Goal: Information Seeking & Learning: Learn about a topic

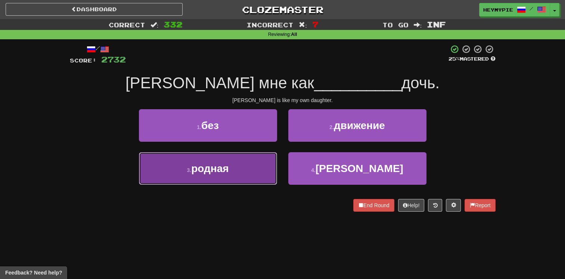
click at [248, 169] on button "3 . родная" at bounding box center [208, 168] width 138 height 32
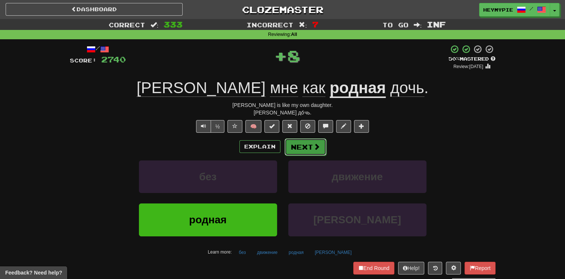
click at [280, 148] on button "Next" at bounding box center [306, 146] width 42 height 17
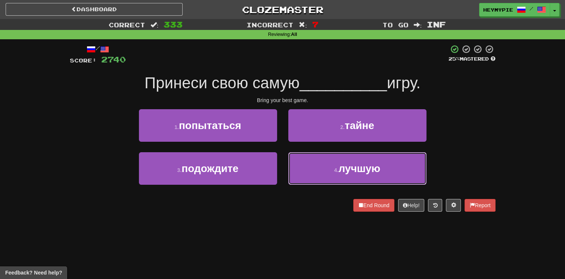
click at [280, 159] on button "4 . лучшую" at bounding box center [357, 168] width 138 height 32
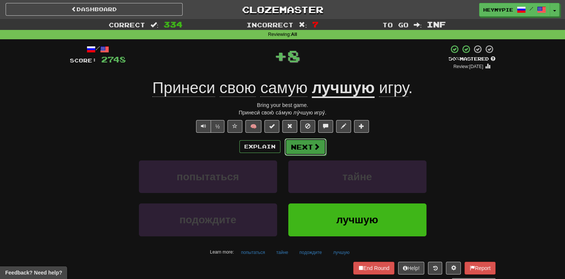
click at [280, 144] on button "Next" at bounding box center [306, 146] width 42 height 17
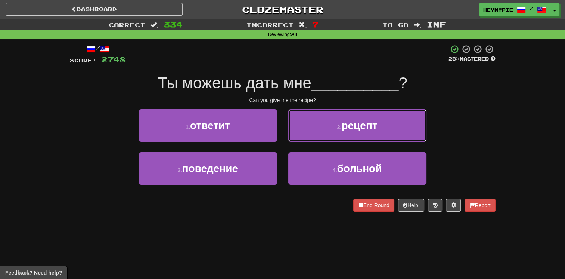
click at [280, 116] on button "2 . рецепт" at bounding box center [357, 125] width 138 height 32
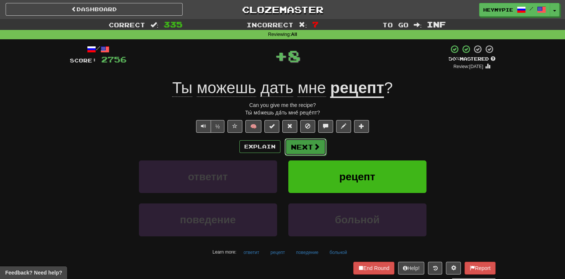
click at [280, 148] on button "Next" at bounding box center [306, 146] width 42 height 17
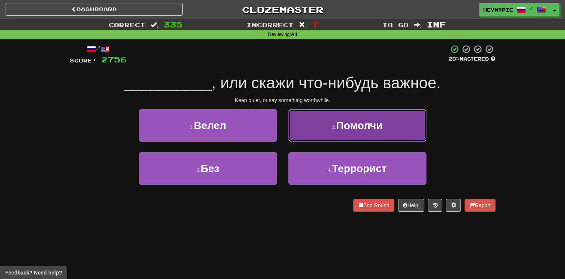
click at [280, 135] on button "2 . [GEOGRAPHIC_DATA]" at bounding box center [357, 125] width 138 height 32
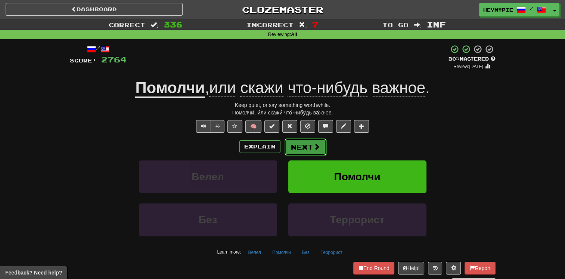
click at [280, 144] on button "Next" at bounding box center [306, 146] width 42 height 17
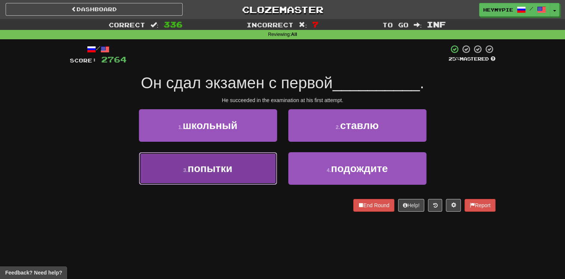
click at [252, 173] on button "3 . попытки" at bounding box center [208, 168] width 138 height 32
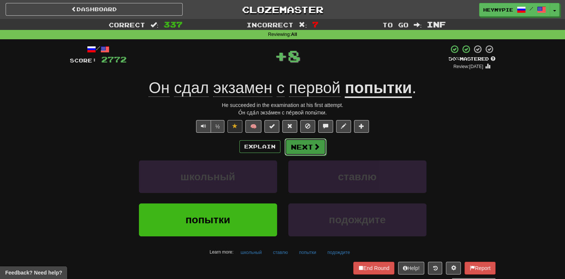
drag, startPoint x: 303, startPoint y: 143, endPoint x: 296, endPoint y: 142, distance: 6.4
click at [280, 142] on button "Next" at bounding box center [306, 146] width 42 height 17
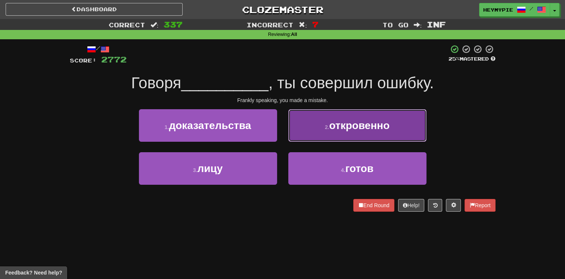
click at [280, 132] on button "2 . откровенно" at bounding box center [357, 125] width 138 height 32
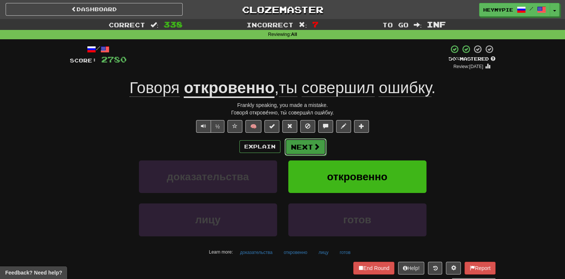
click at [280, 150] on button "Next" at bounding box center [306, 146] width 42 height 17
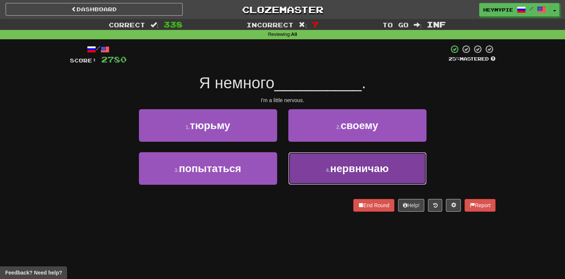
click at [280, 166] on button "4 . нервничаю" at bounding box center [357, 168] width 138 height 32
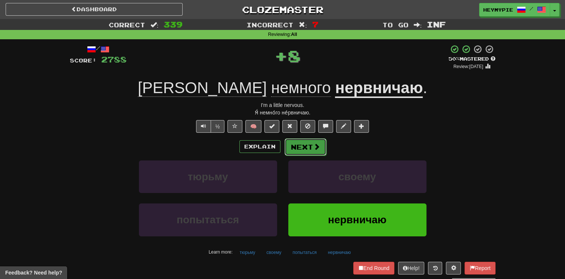
click at [280, 151] on button "Next" at bounding box center [306, 146] width 42 height 17
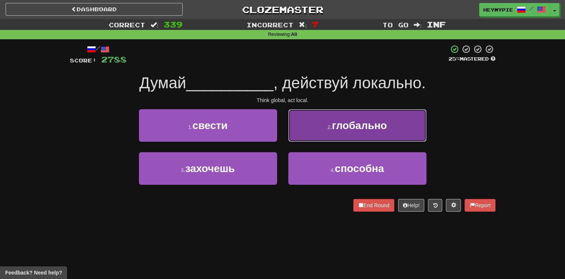
click at [280, 115] on button "2 . глобально" at bounding box center [357, 125] width 138 height 32
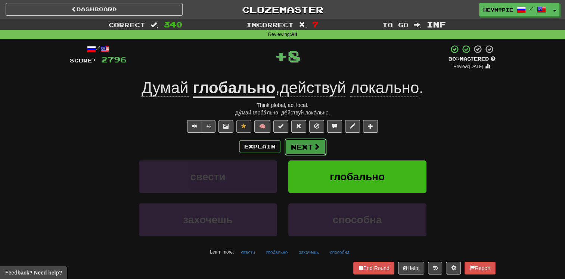
click at [280, 147] on span at bounding box center [316, 146] width 7 height 7
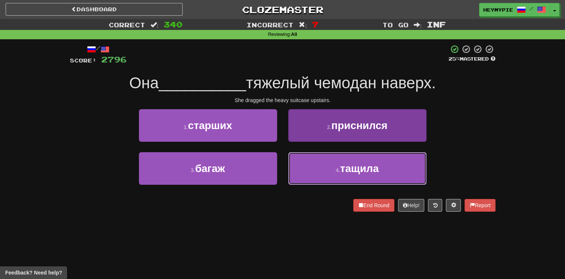
click at [280, 168] on button "4 . тащила" at bounding box center [357, 168] width 138 height 32
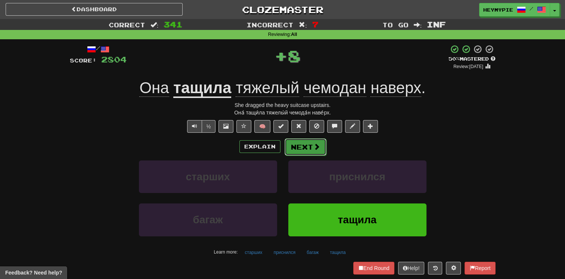
click at [280, 146] on button "Next" at bounding box center [306, 146] width 42 height 17
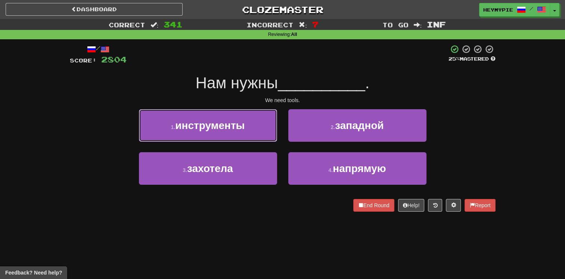
drag, startPoint x: 252, startPoint y: 125, endPoint x: 283, endPoint y: 134, distance: 32.3
click at [254, 127] on button "1 . инструменты" at bounding box center [208, 125] width 138 height 32
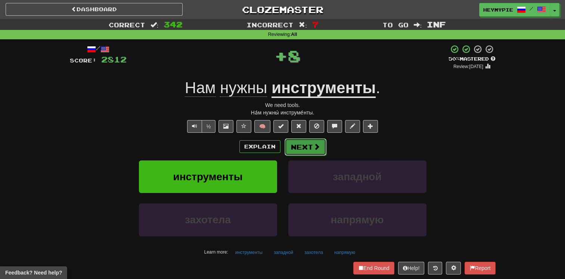
click at [280, 151] on button "Next" at bounding box center [306, 146] width 42 height 17
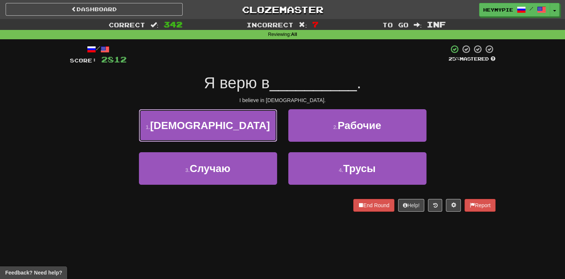
drag, startPoint x: 233, startPoint y: 126, endPoint x: 261, endPoint y: 133, distance: 28.8
click at [233, 126] on button "1 . [DEMOGRAPHIC_DATA]" at bounding box center [208, 125] width 138 height 32
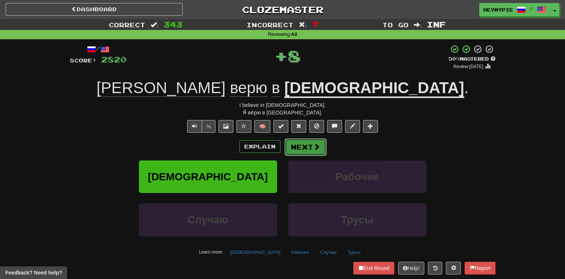
click at [280, 143] on button "Next" at bounding box center [306, 146] width 42 height 17
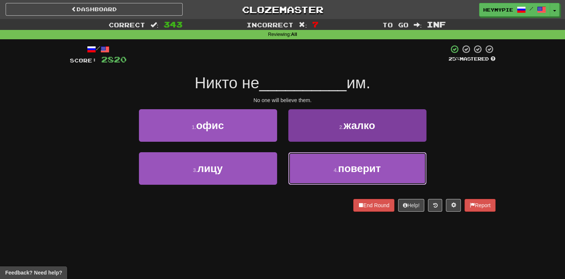
click at [280, 177] on button "4 . поверит" at bounding box center [357, 168] width 138 height 32
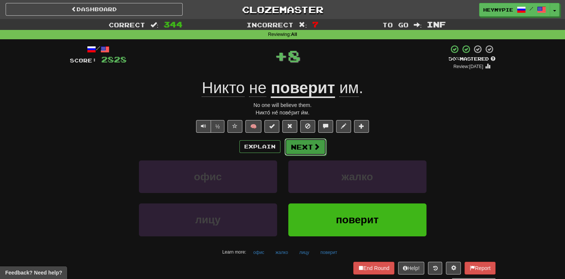
click at [280, 145] on button "Next" at bounding box center [306, 146] width 42 height 17
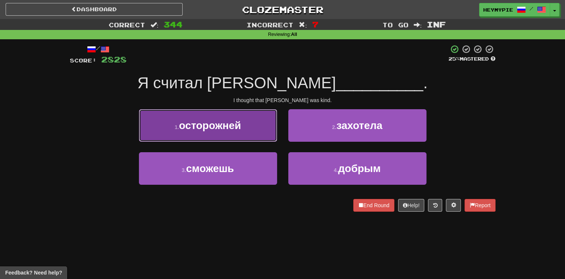
click at [239, 120] on span "осторожней" at bounding box center [210, 125] width 62 height 12
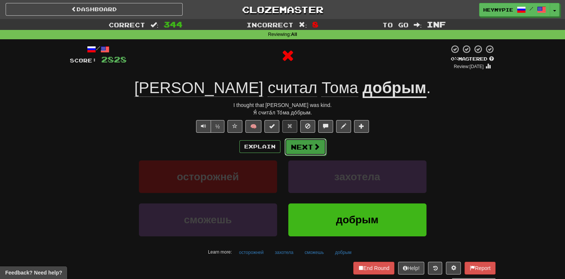
click at [280, 153] on button "Next" at bounding box center [306, 146] width 42 height 17
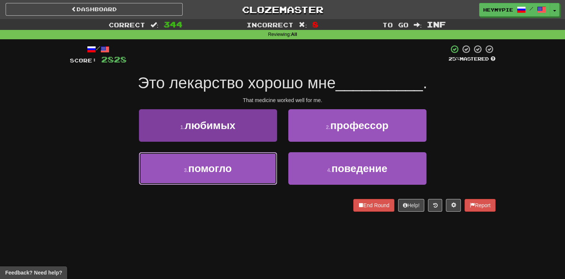
click at [249, 169] on button "3 . помогло" at bounding box center [208, 168] width 138 height 32
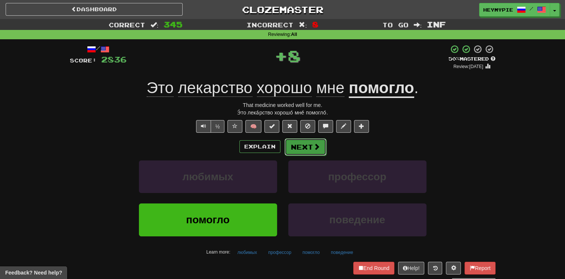
click at [280, 140] on button "Next" at bounding box center [306, 146] width 42 height 17
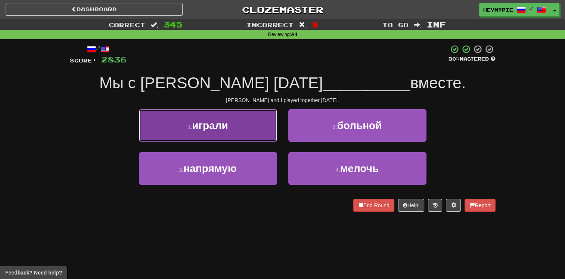
click at [245, 123] on button "1 . играли" at bounding box center [208, 125] width 138 height 32
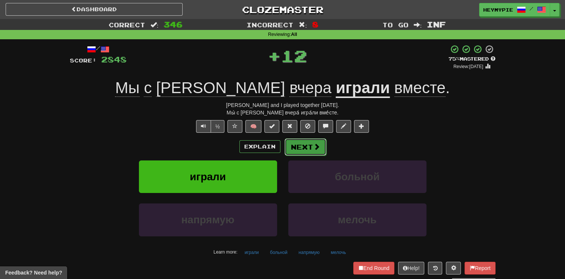
click at [280, 143] on button "Next" at bounding box center [306, 146] width 42 height 17
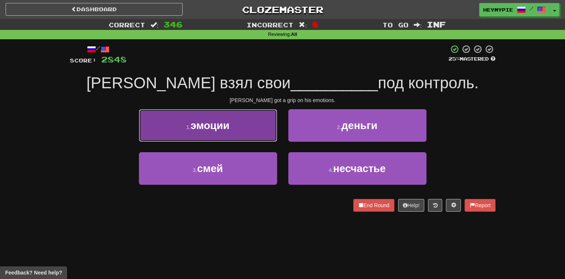
click at [231, 125] on button "1 . эмоции" at bounding box center [208, 125] width 138 height 32
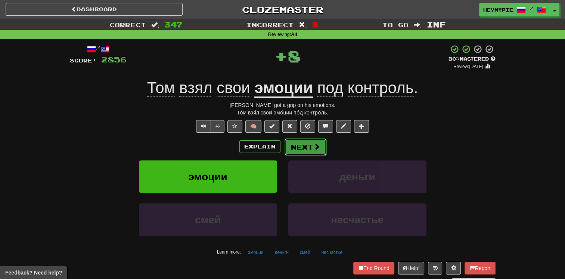
click at [280, 148] on button "Next" at bounding box center [306, 146] width 42 height 17
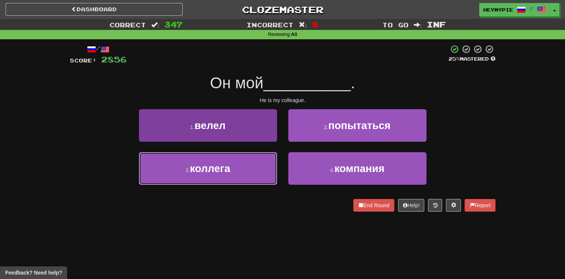
drag, startPoint x: 245, startPoint y: 166, endPoint x: 249, endPoint y: 162, distance: 6.1
click at [244, 166] on button "3 . коллега" at bounding box center [208, 168] width 138 height 32
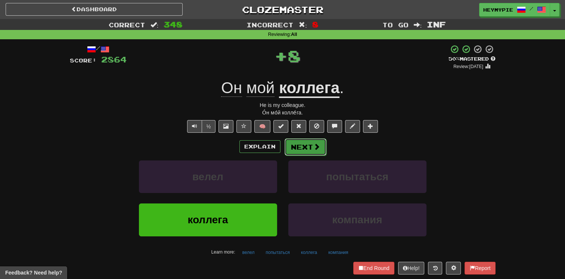
click at [280, 142] on button "Next" at bounding box center [306, 146] width 42 height 17
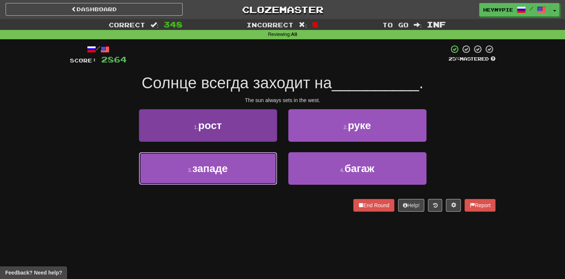
click at [223, 162] on button "3 . западе" at bounding box center [208, 168] width 138 height 32
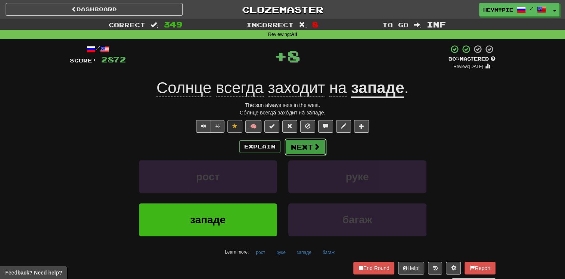
click at [280, 147] on span at bounding box center [316, 146] width 7 height 7
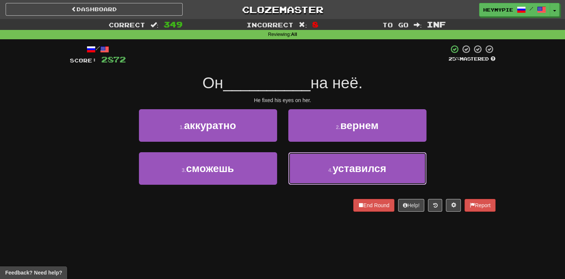
drag, startPoint x: 330, startPoint y: 164, endPoint x: 329, endPoint y: 156, distance: 7.9
click at [280, 163] on button "4 . уставился" at bounding box center [357, 168] width 138 height 32
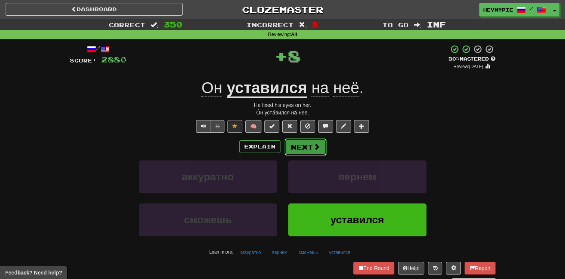
click at [280, 150] on button "Next" at bounding box center [306, 146] width 42 height 17
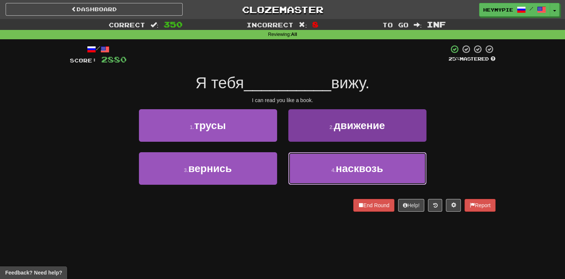
drag, startPoint x: 336, startPoint y: 172, endPoint x: 336, endPoint y: 168, distance: 3.8
click at [280, 172] on button "4 . насквозь" at bounding box center [357, 168] width 138 height 32
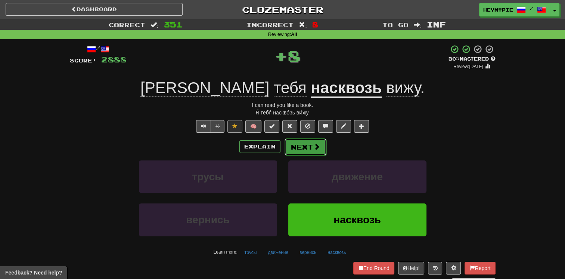
click at [280, 148] on button "Next" at bounding box center [306, 146] width 42 height 17
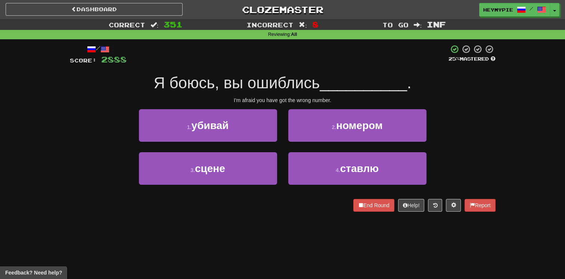
drag, startPoint x: 322, startPoint y: 65, endPoint x: 255, endPoint y: 57, distance: 68.1
click at [254, 55] on div at bounding box center [288, 54] width 322 height 21
click at [280, 120] on button "2 . номером" at bounding box center [357, 125] width 138 height 32
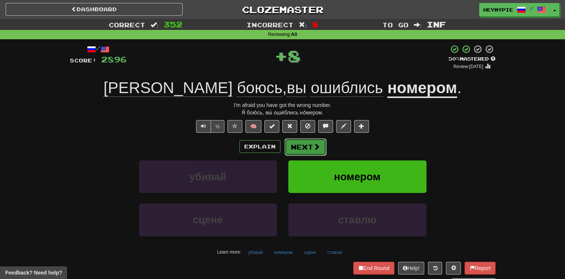
click at [280, 144] on button "Next" at bounding box center [306, 146] width 42 height 17
